Goal: Purchase product/service

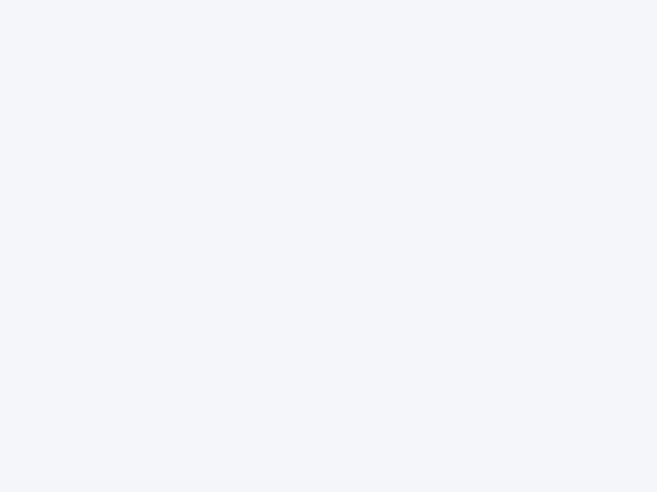
click at [328, 246] on div at bounding box center [328, 246] width 657 height 492
